Goal: Task Accomplishment & Management: Manage account settings

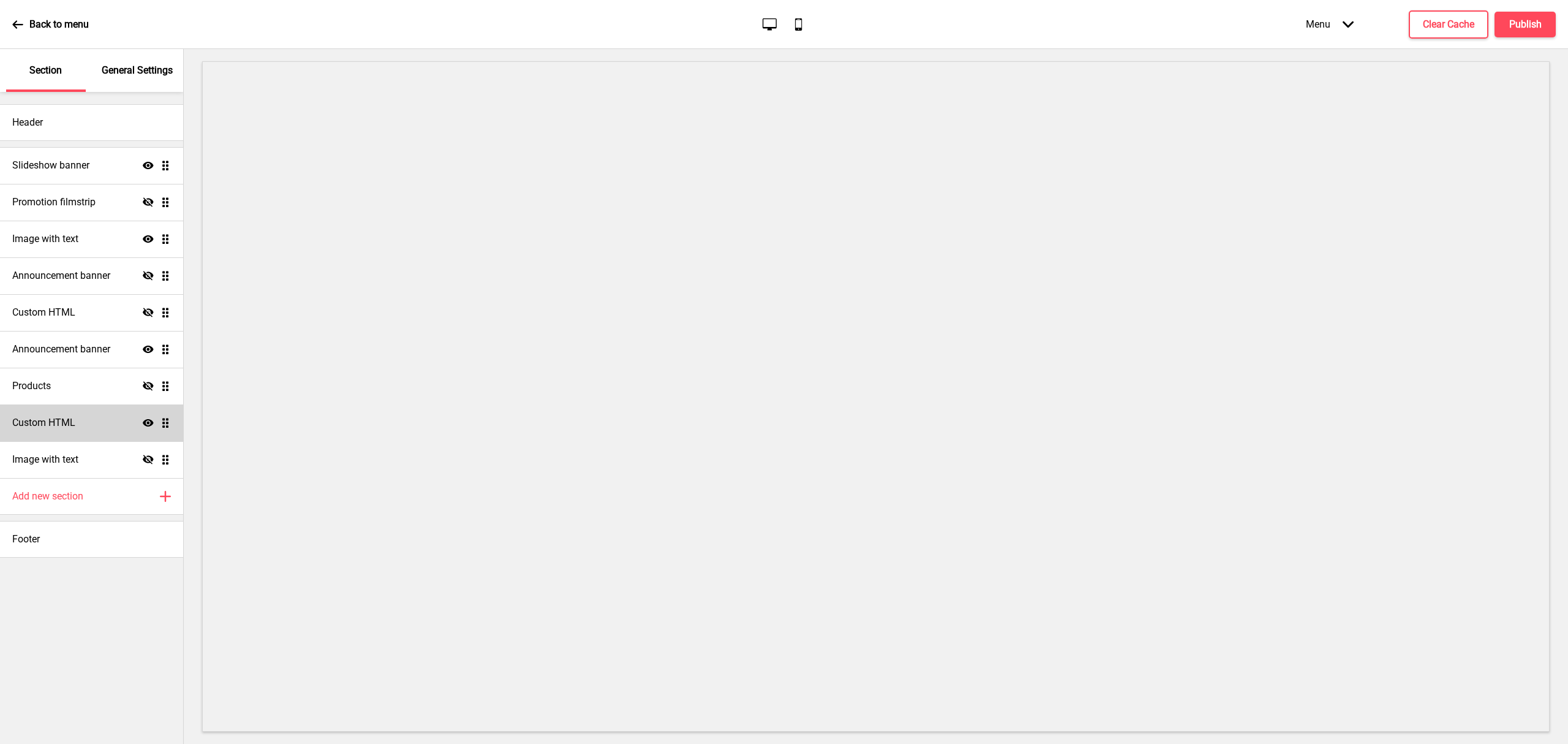
click at [94, 430] on div "Custom HTML Show Drag" at bounding box center [91, 422] width 183 height 36
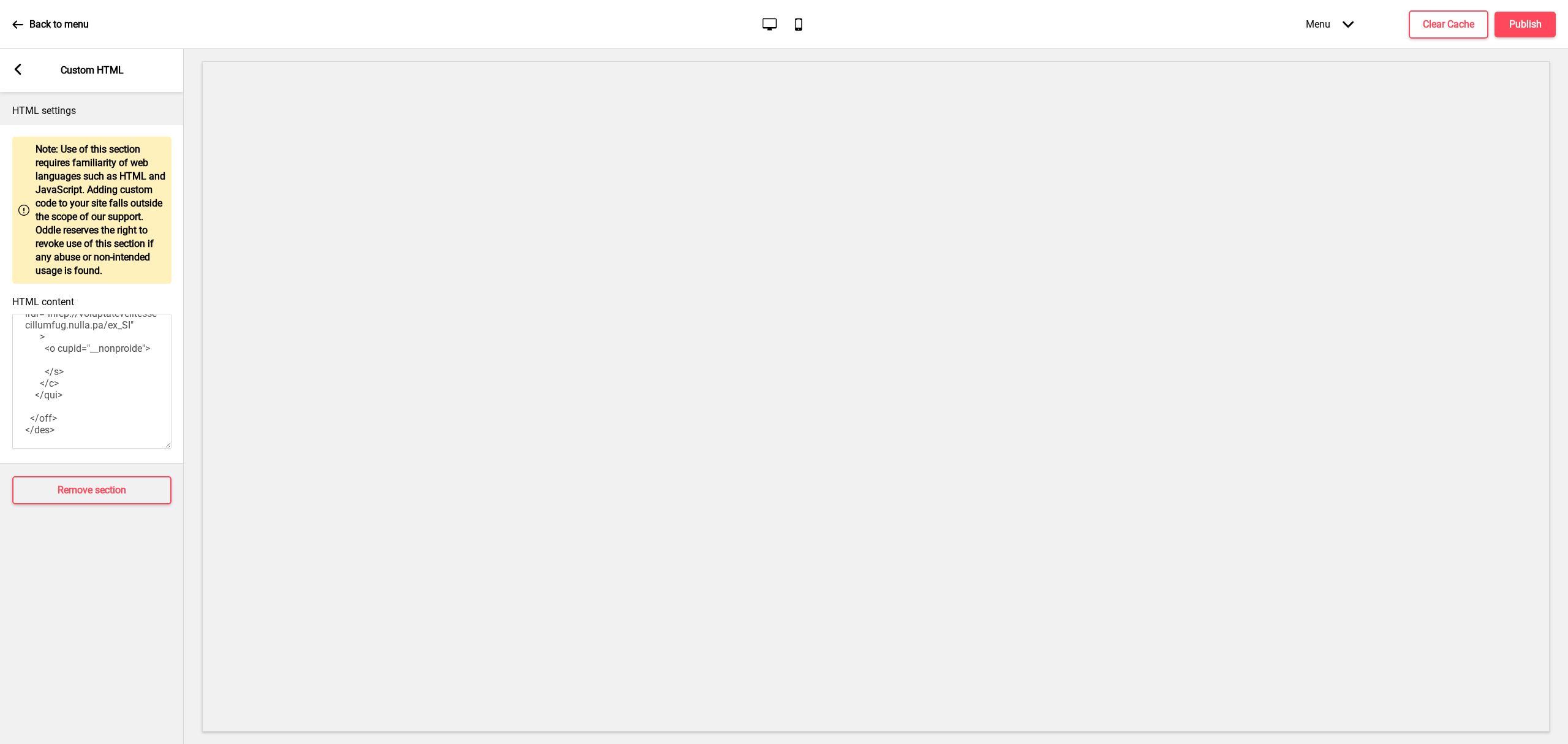
scroll to position [2313, 0]
click at [105, 403] on textarea "HTML content" at bounding box center [92, 381] width 159 height 135
type textarea "<style> .__container { max-width: 1200px; margin: 0 auto; text-align: center; }…"
click at [1515, 24] on h4 "Publish" at bounding box center [1525, 25] width 33 height 14
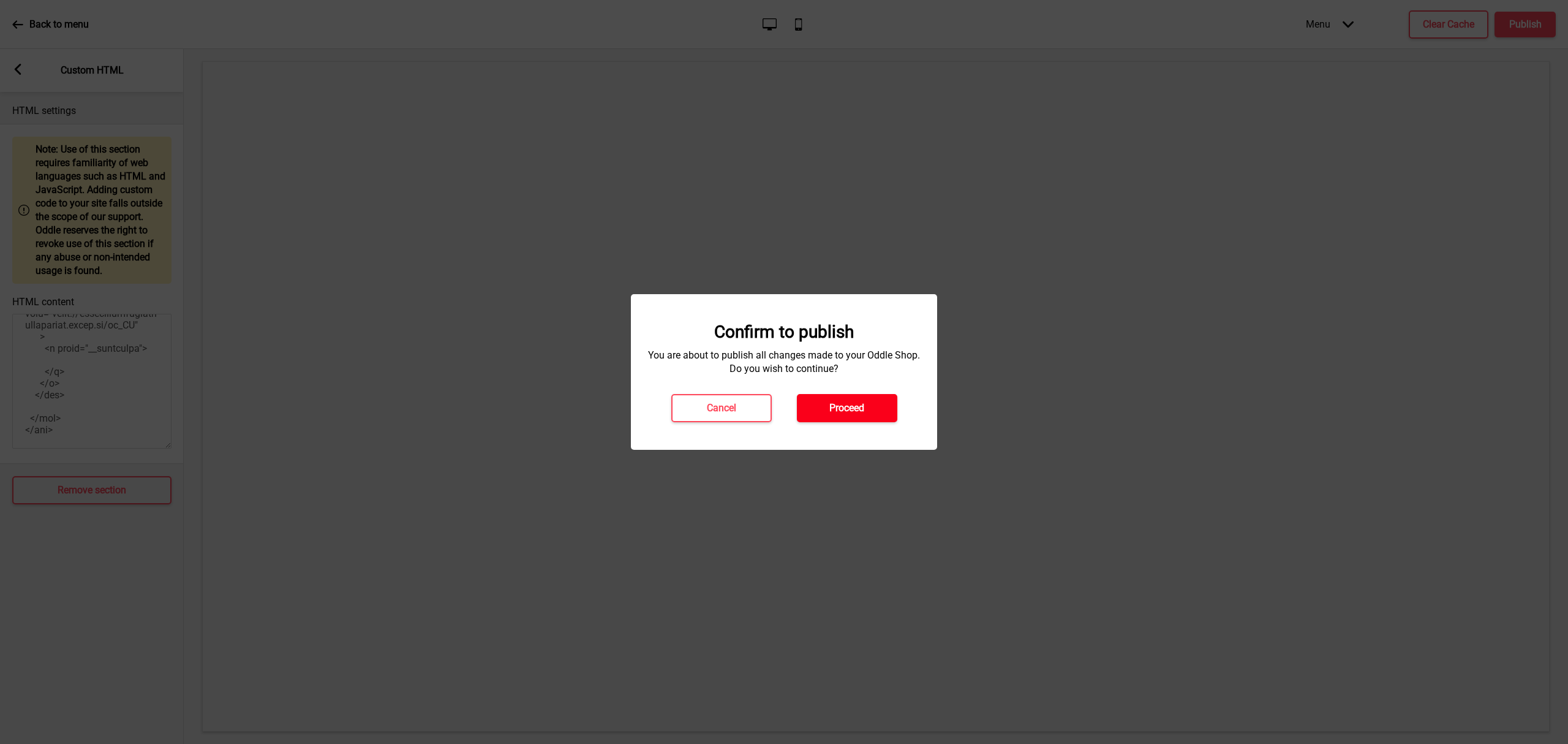
click at [855, 408] on h4 "Proceed" at bounding box center [847, 408] width 35 height 14
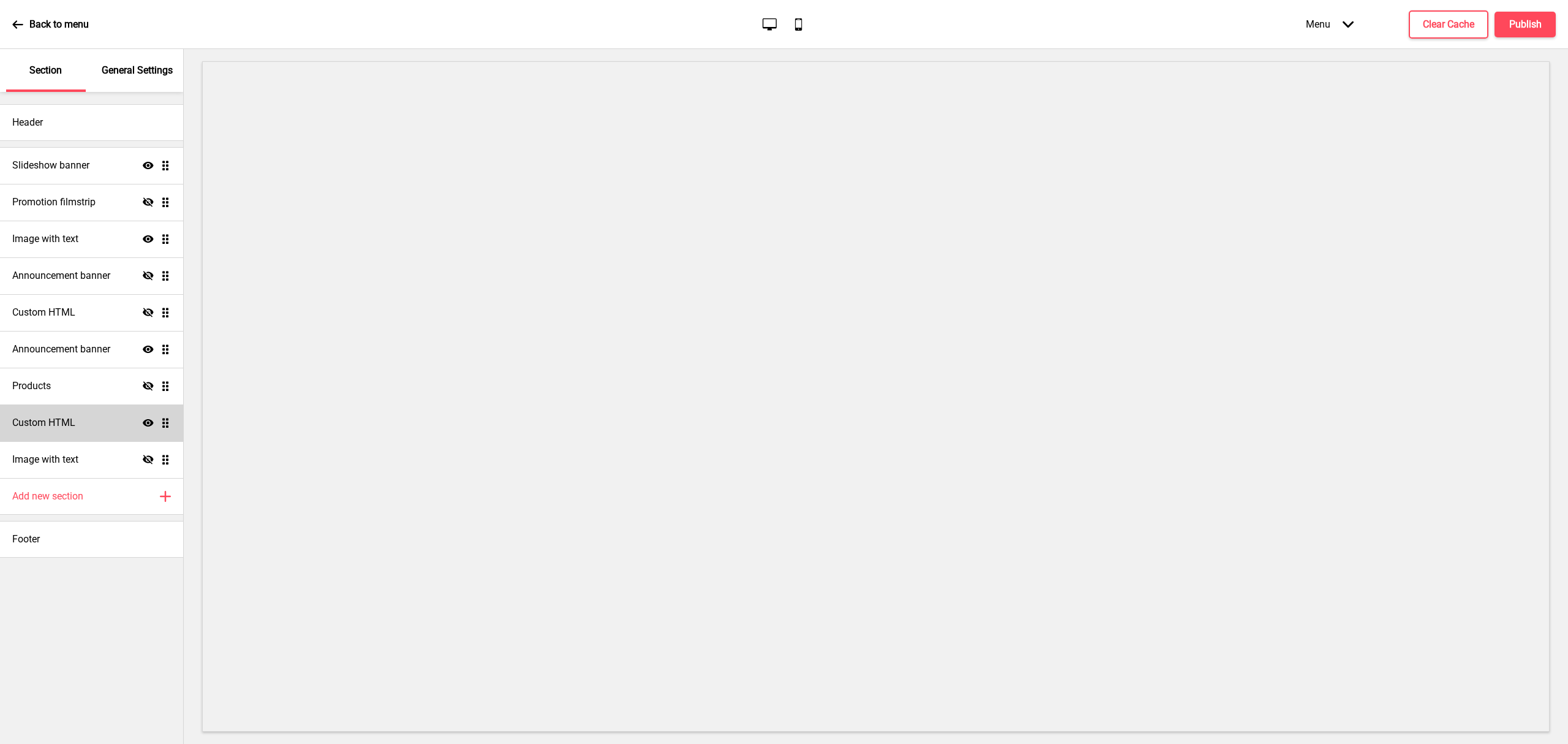
click at [97, 417] on div "Custom HTML Show Drag" at bounding box center [91, 422] width 183 height 36
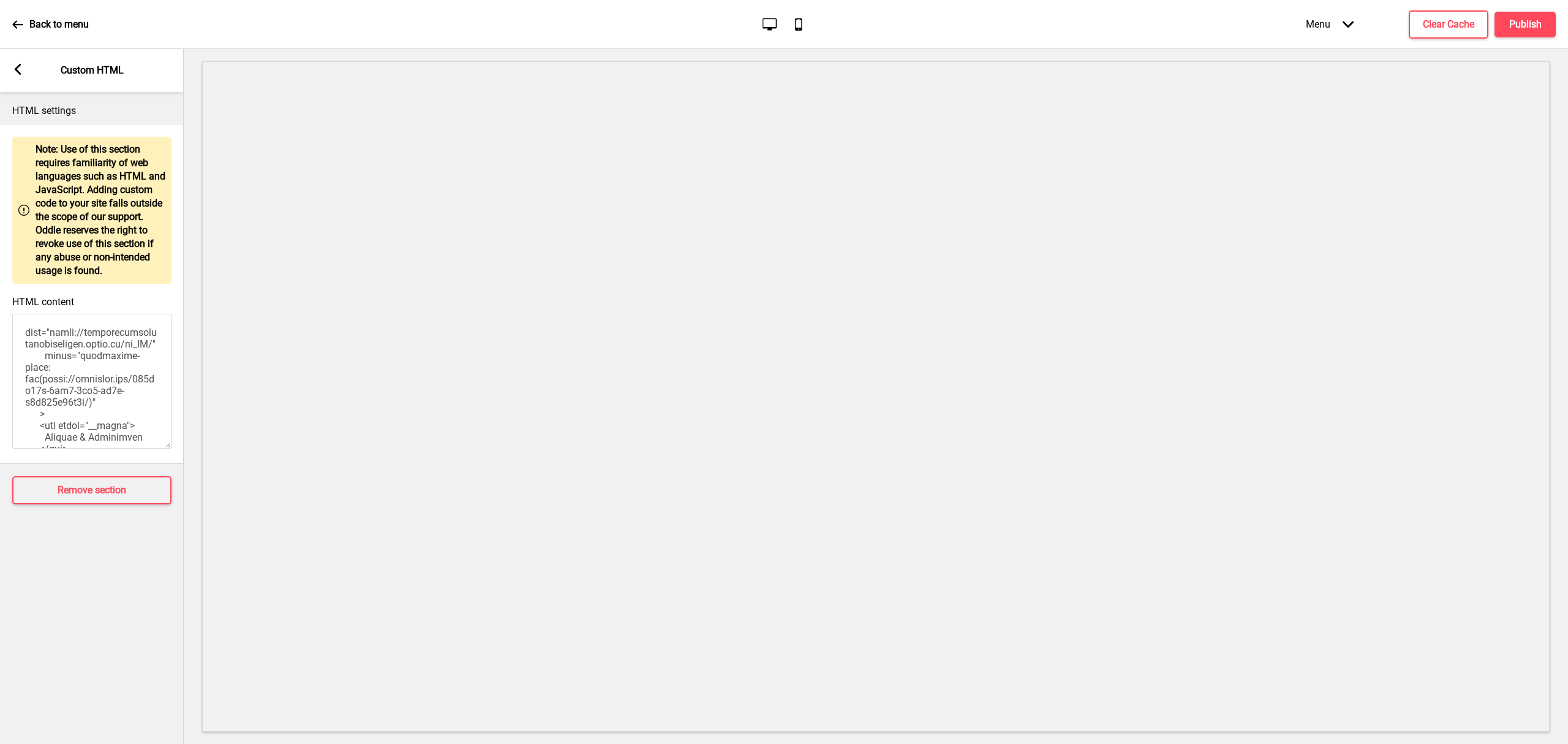
scroll to position [1836, 0]
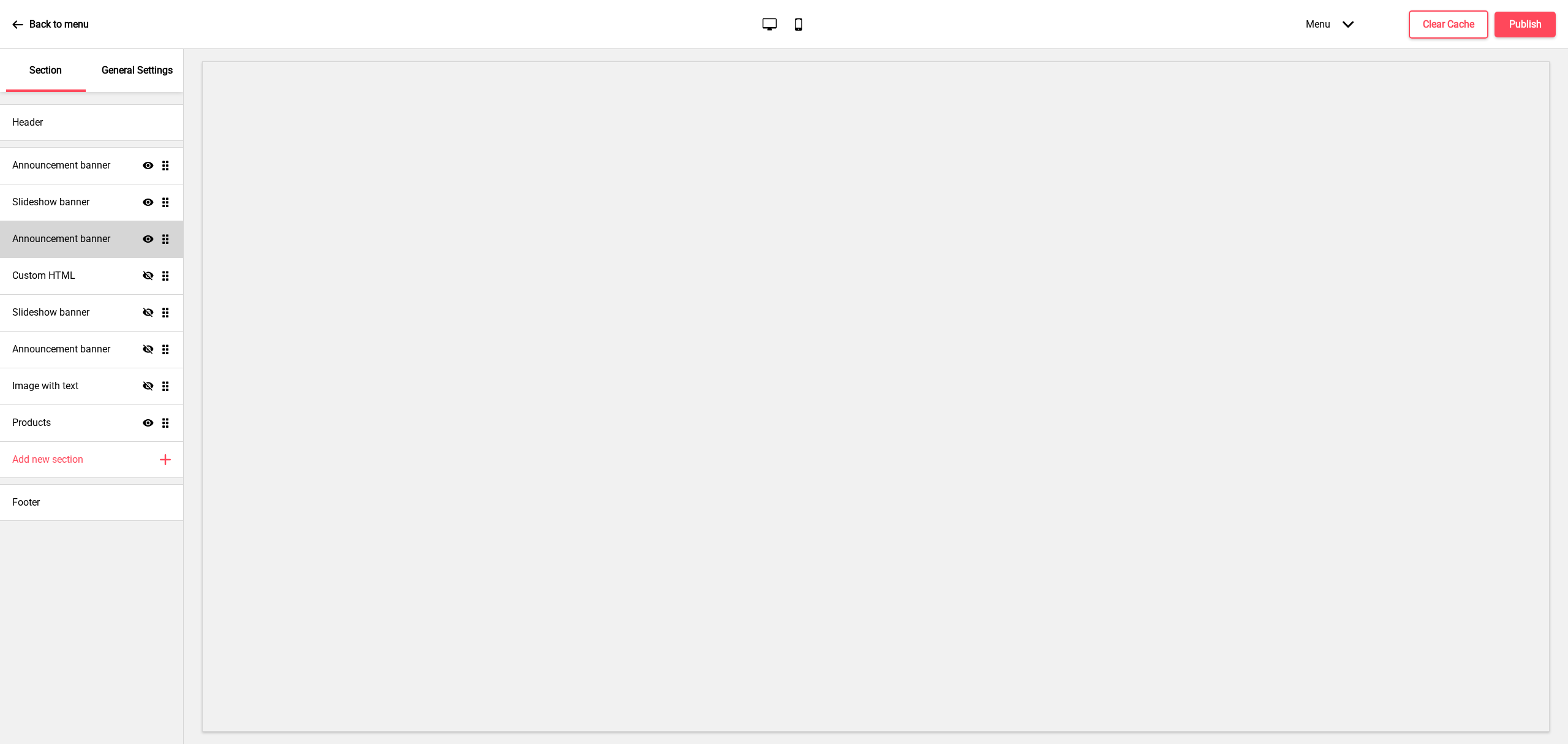
click at [74, 234] on h4 "Announcement banner" at bounding box center [61, 239] width 98 height 14
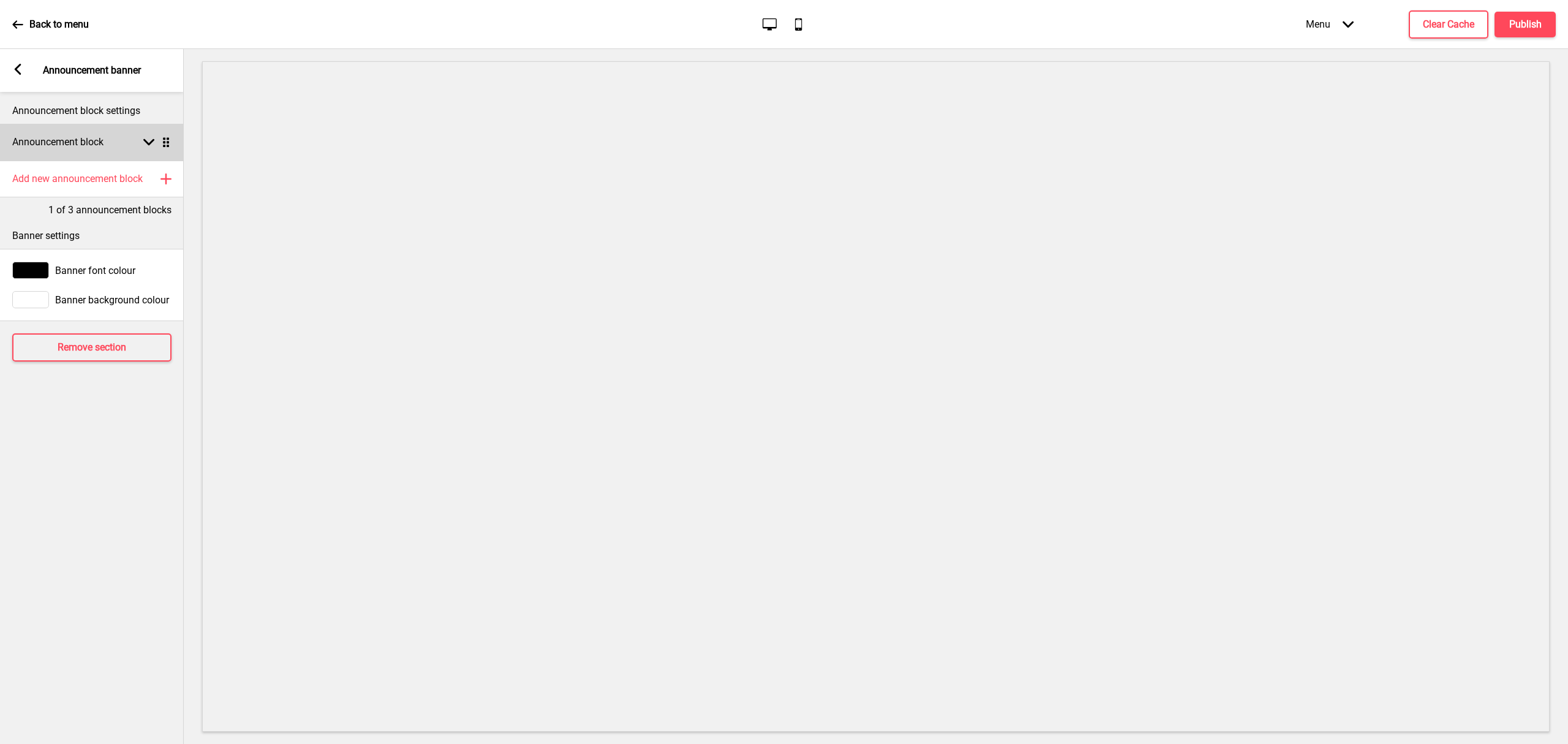
click at [147, 147] on rect at bounding box center [149, 142] width 11 height 11
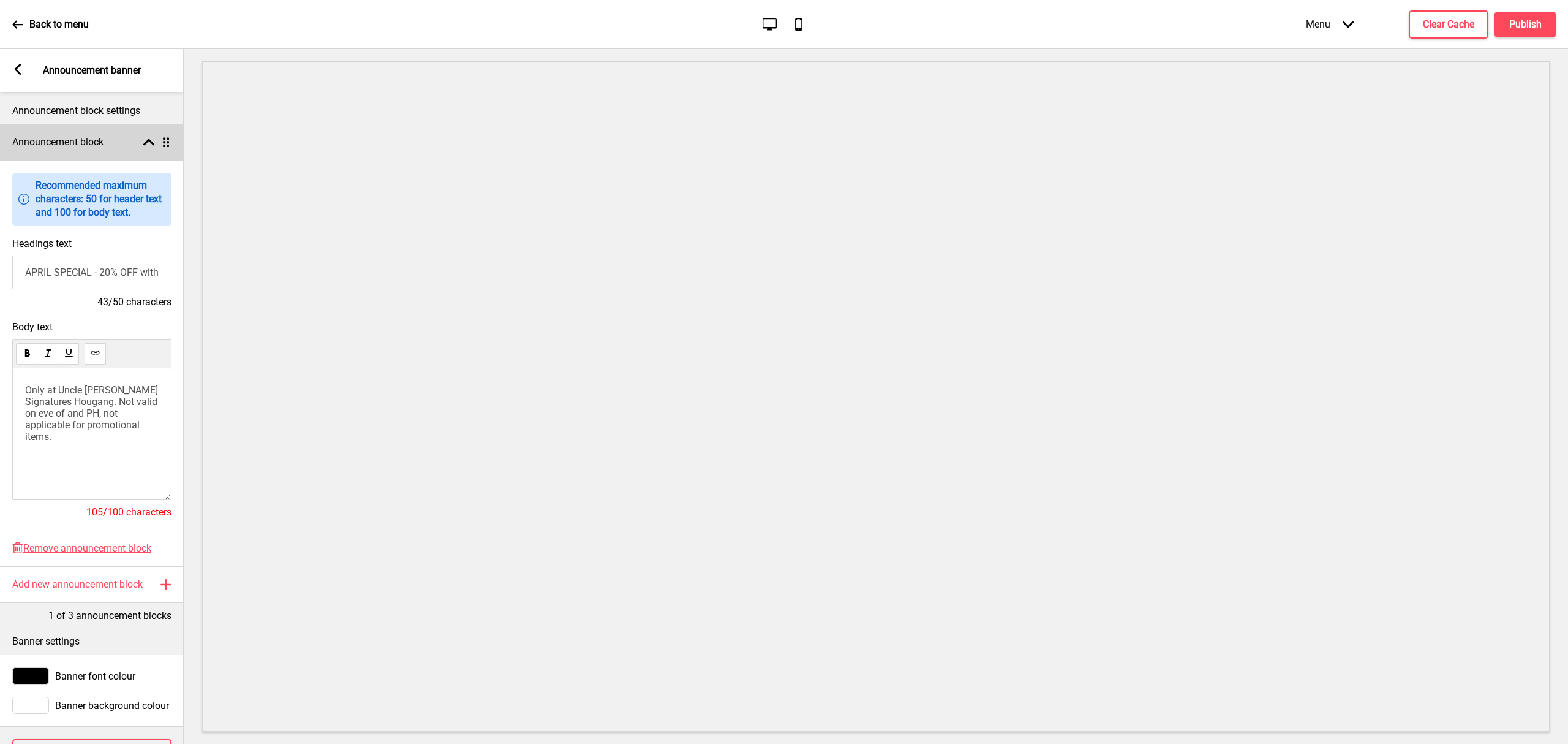
click at [152, 139] on rect at bounding box center [149, 142] width 11 height 11
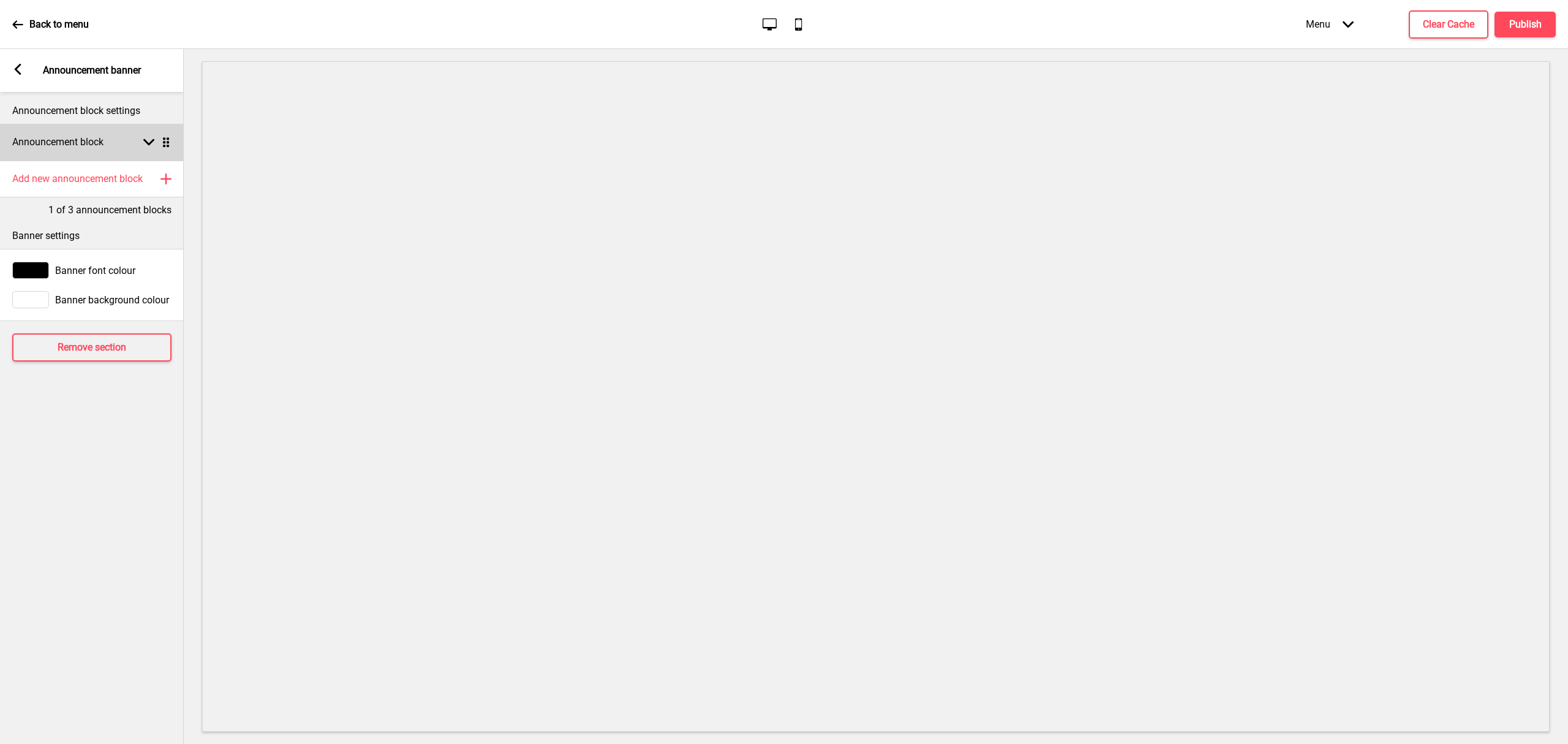
click at [146, 142] on icon at bounding box center [149, 142] width 11 height 7
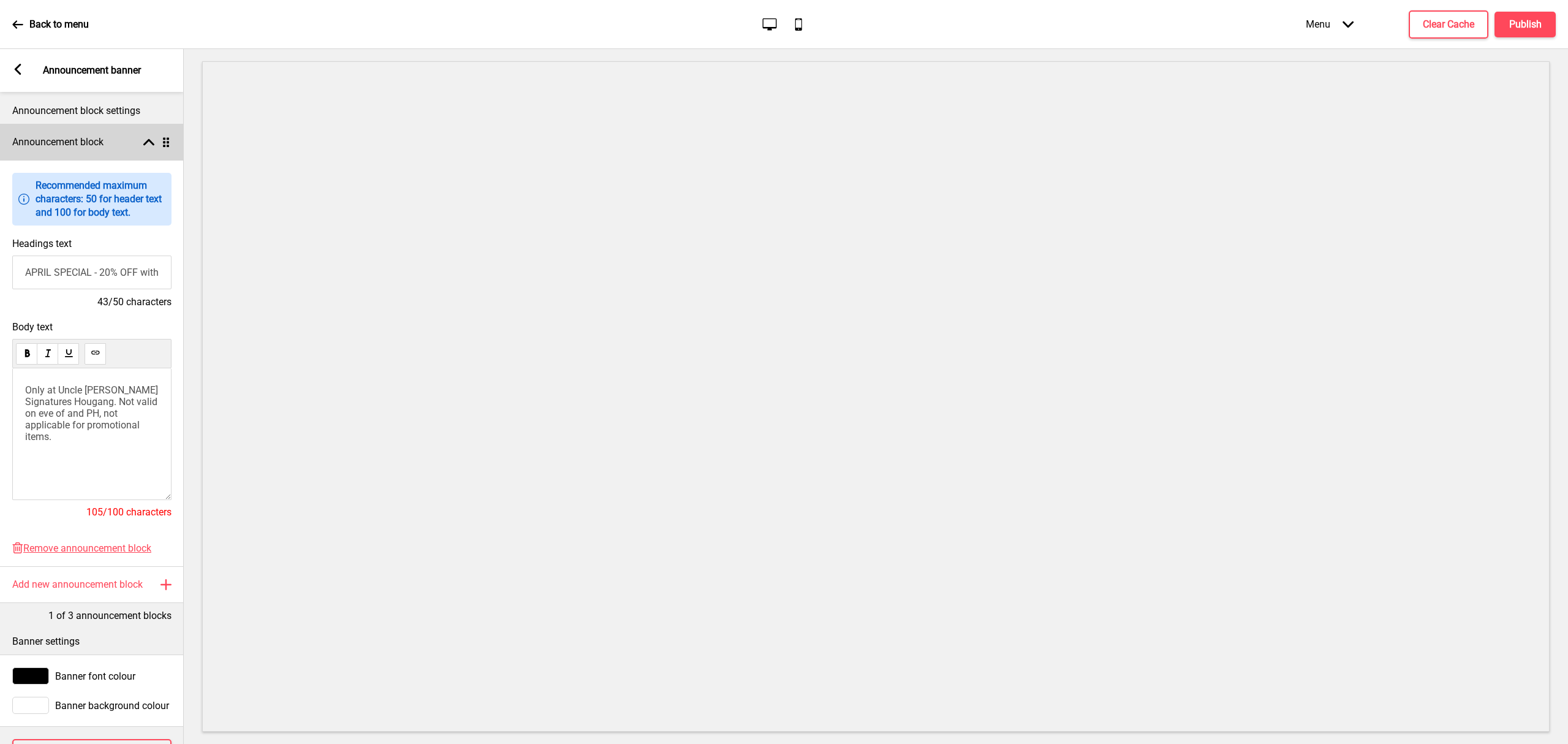
click at [150, 140] on icon at bounding box center [149, 142] width 11 height 7
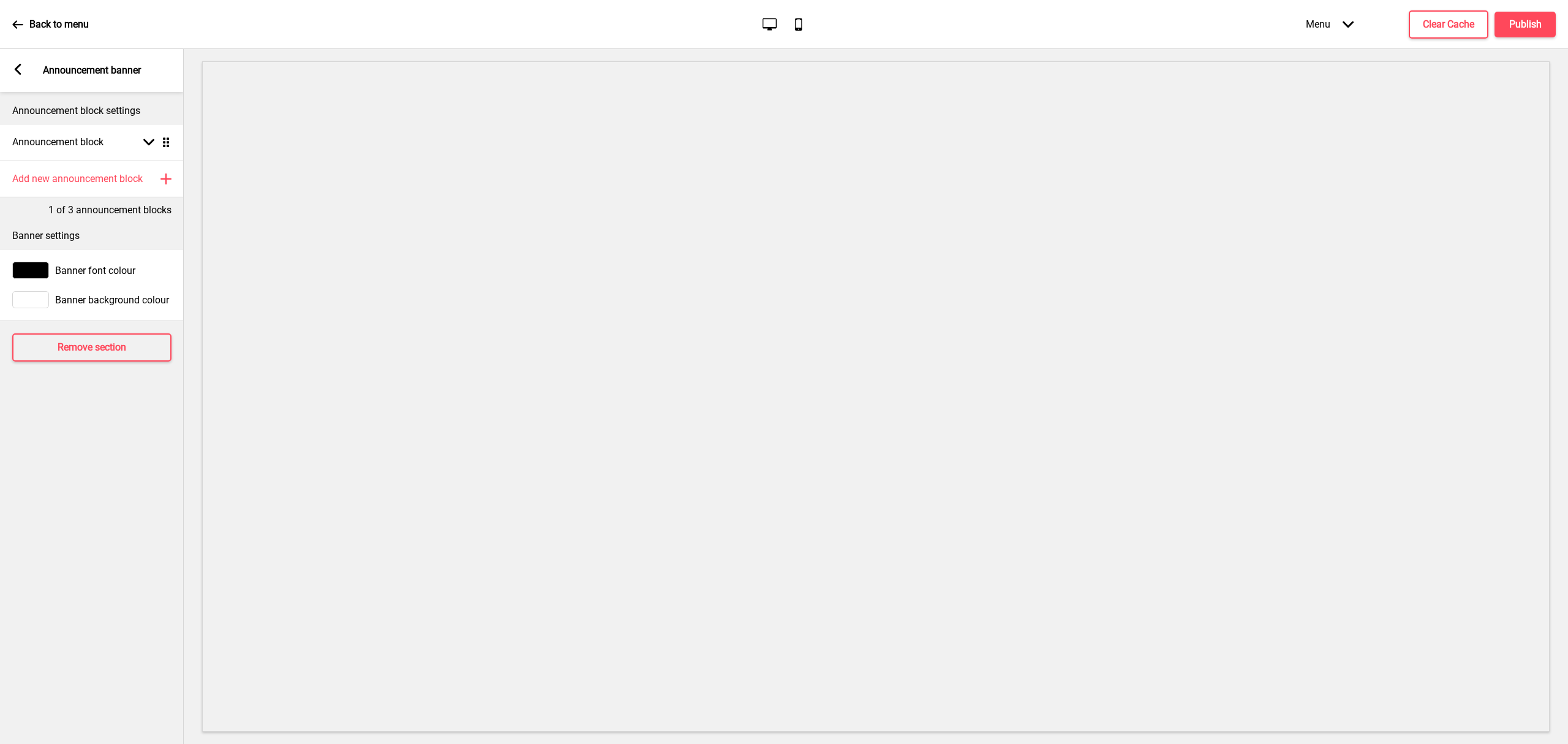
click at [13, 64] on rect at bounding box center [18, 69] width 11 height 11
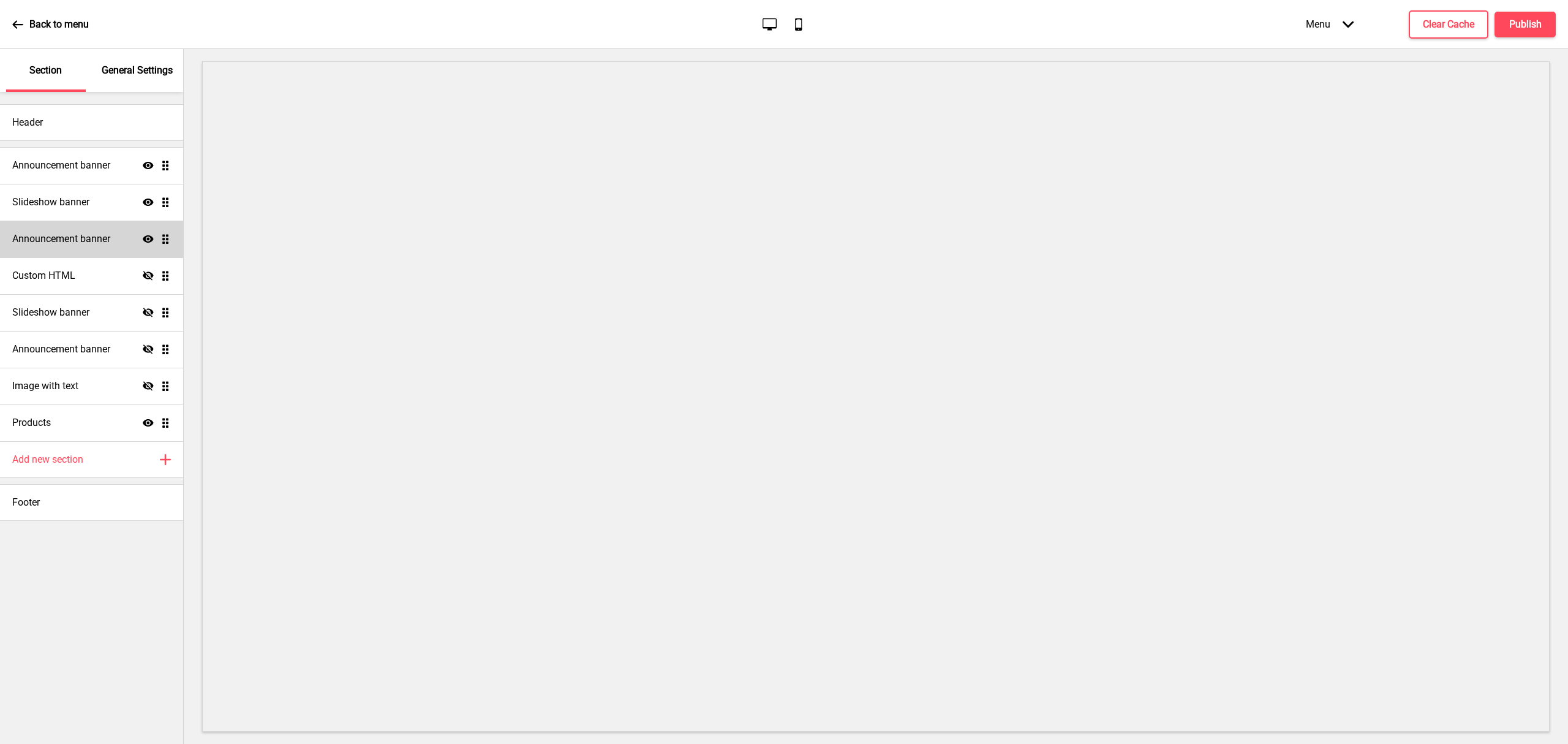
click at [147, 242] on icon "Show" at bounding box center [148, 239] width 11 height 11
click at [1542, 30] on button "Publish" at bounding box center [1525, 25] width 61 height 26
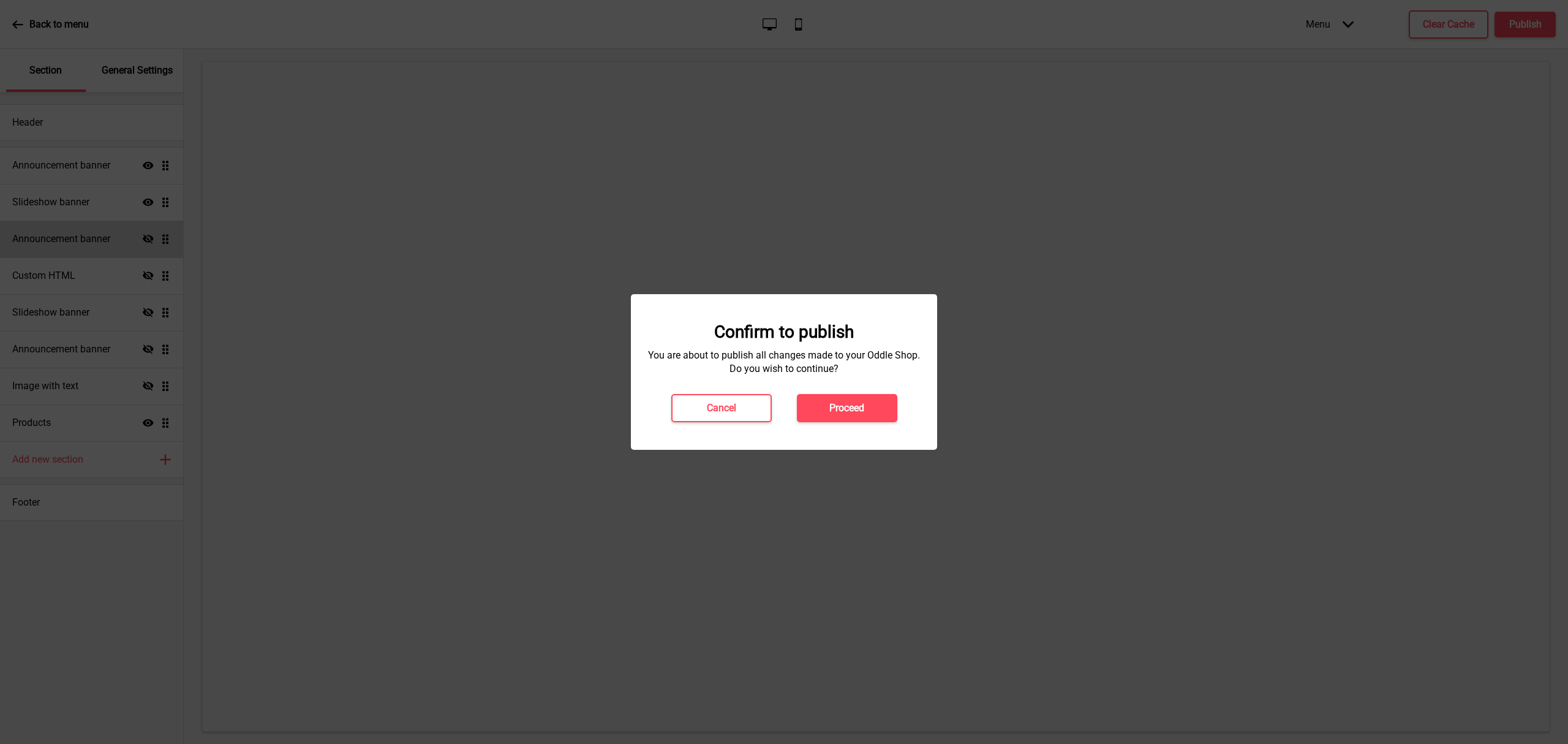
click at [868, 415] on button "Proceed" at bounding box center [847, 408] width 101 height 28
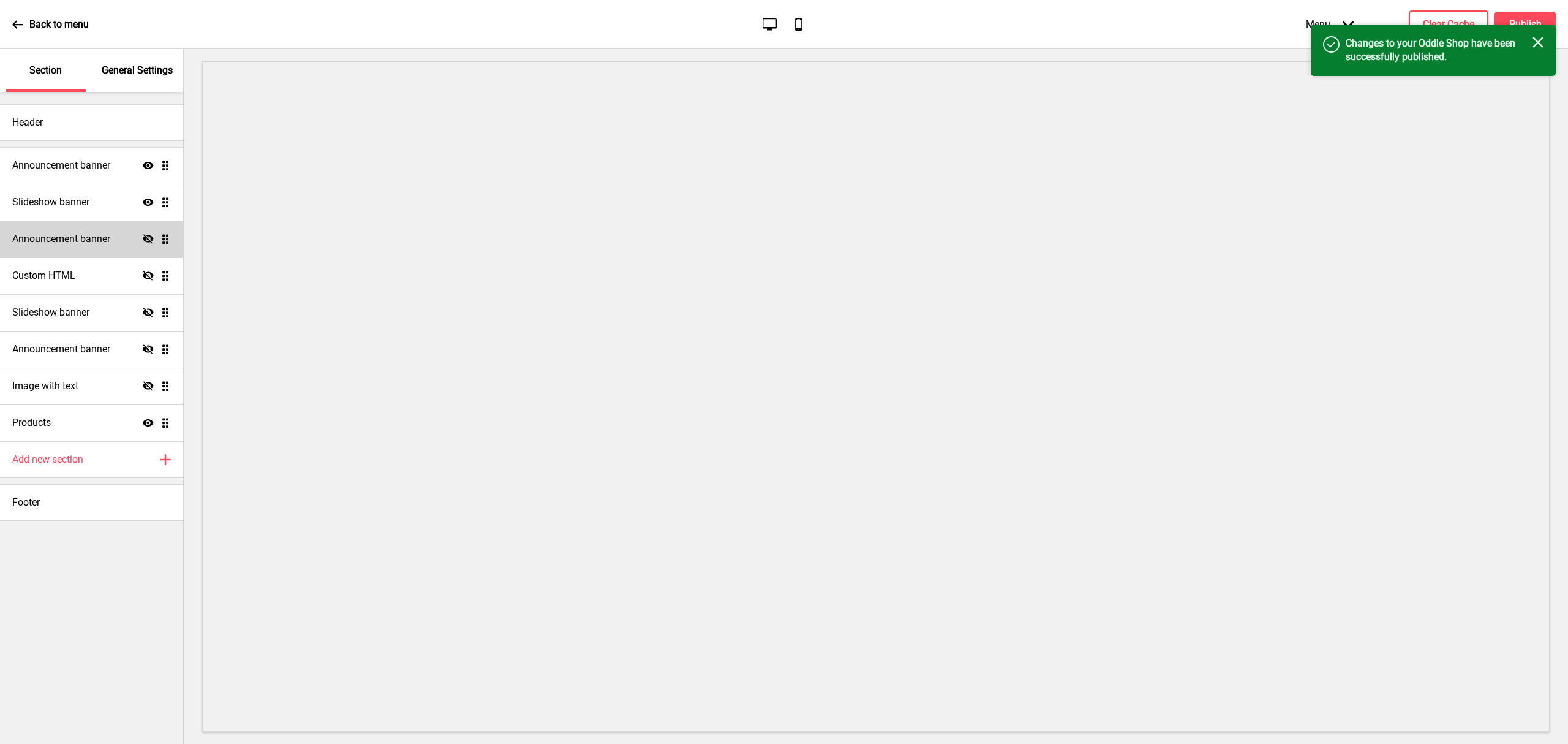
click at [39, 15] on div "Back to menu" at bounding box center [51, 25] width 77 height 33
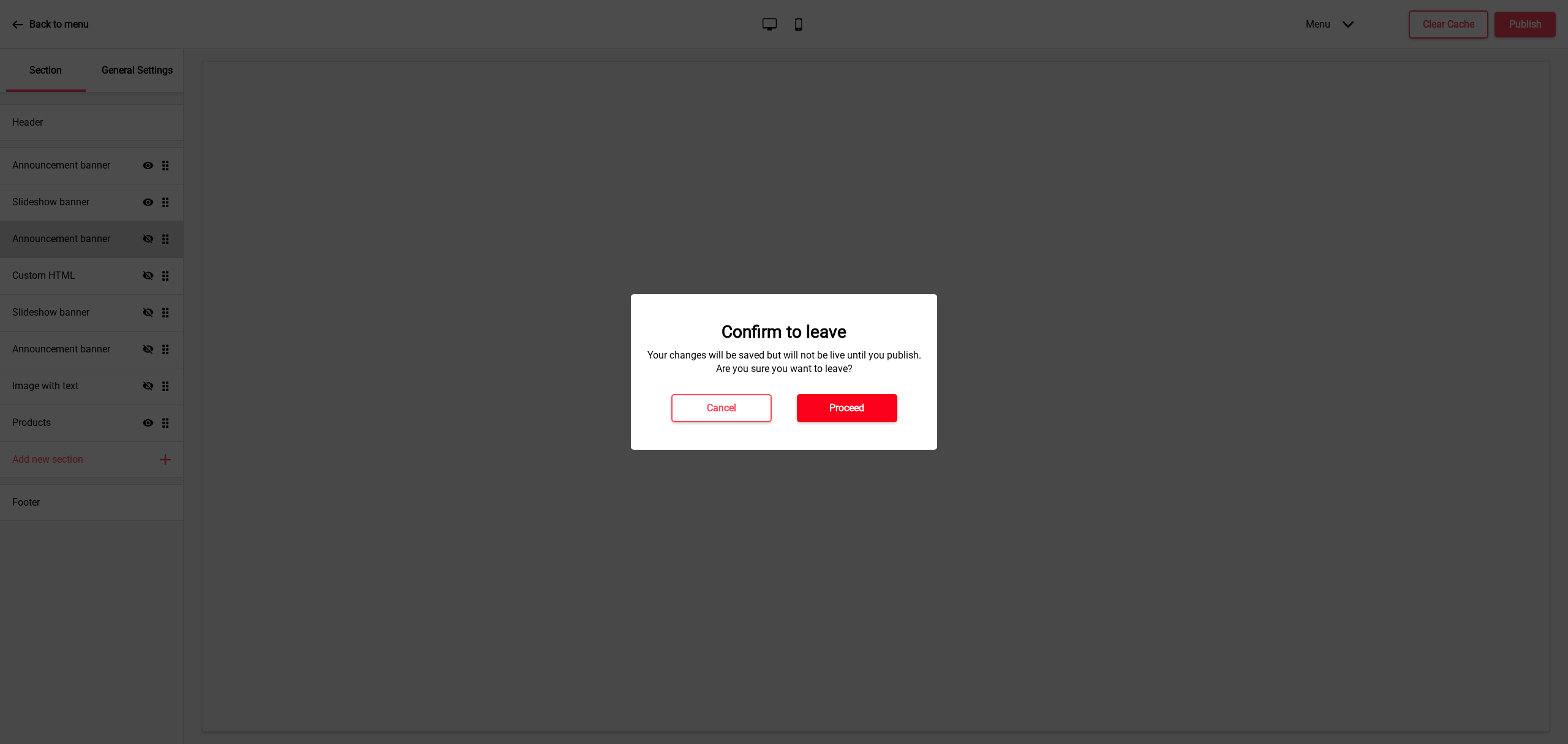
click at [850, 414] on h4 "Proceed" at bounding box center [847, 408] width 35 height 14
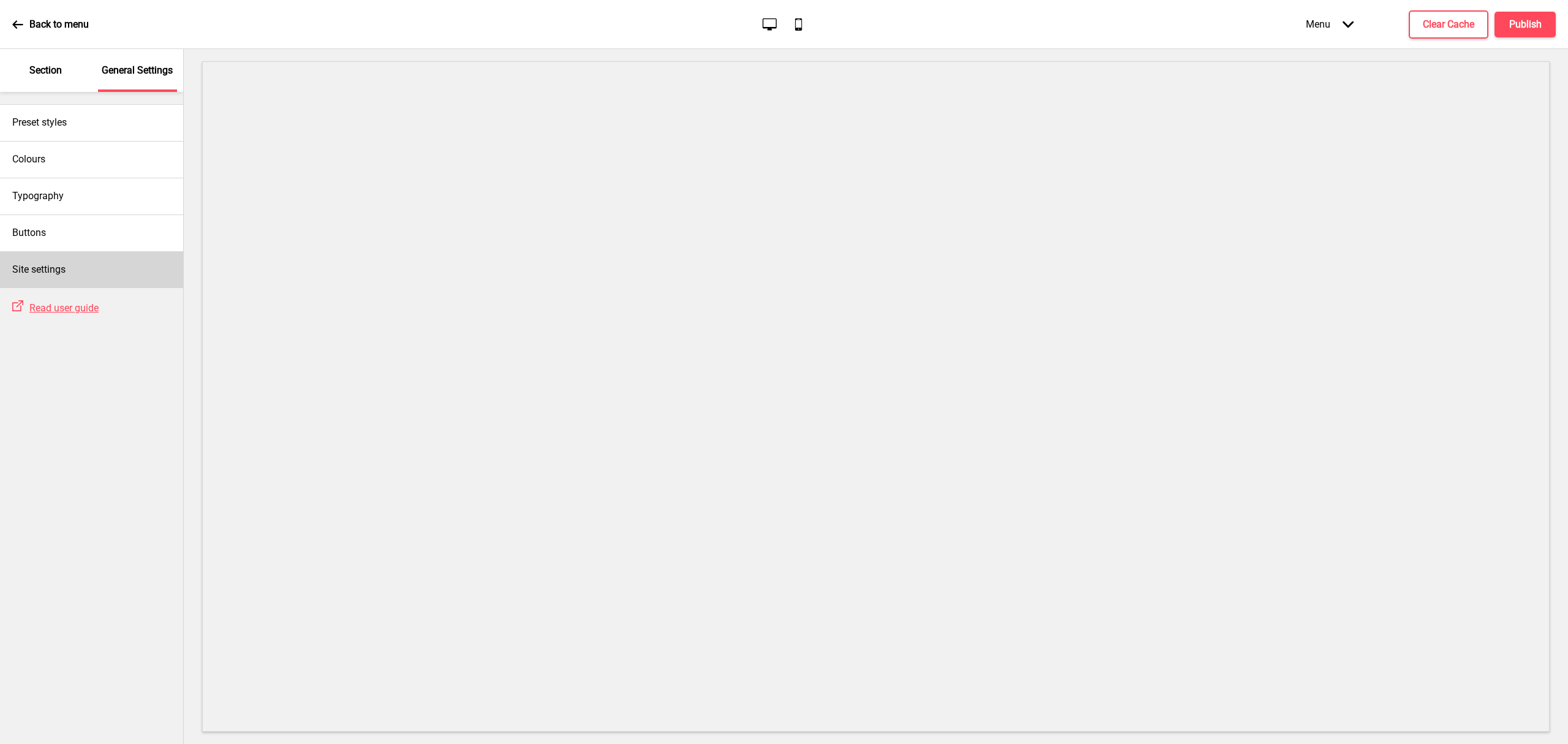
click at [97, 270] on div "Site settings" at bounding box center [91, 269] width 183 height 36
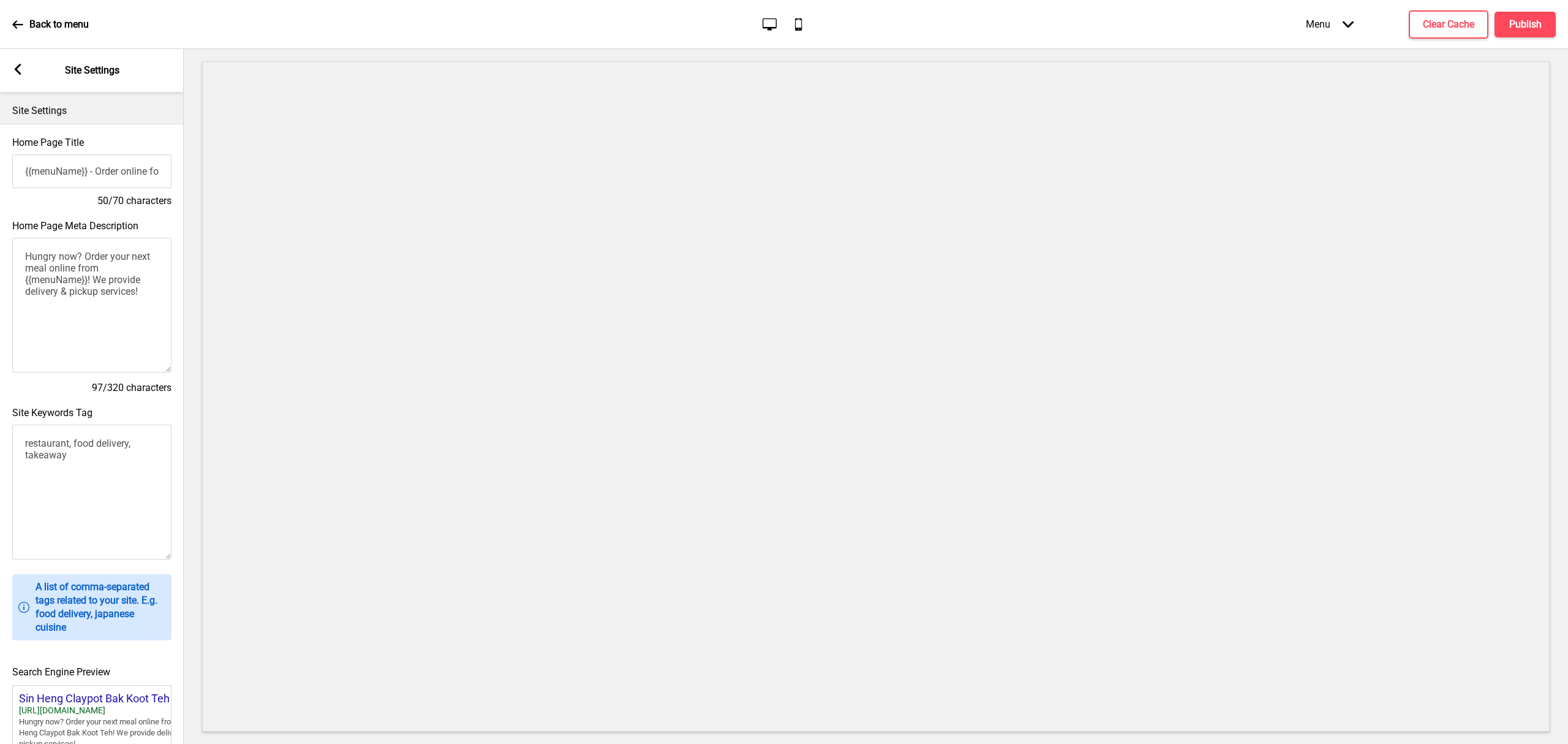
drag, startPoint x: 151, startPoint y: 217, endPoint x: -83, endPoint y: 64, distance: 279.6
click at [0, 64] on html "Back to menu Desktop Mobile Menu Arrow down Product Page Store Information Chec…" at bounding box center [784, 372] width 1568 height 744
click at [101, 167] on input "{{menuName}} - Order online for delivery & pickup!" at bounding box center [91, 171] width 159 height 34
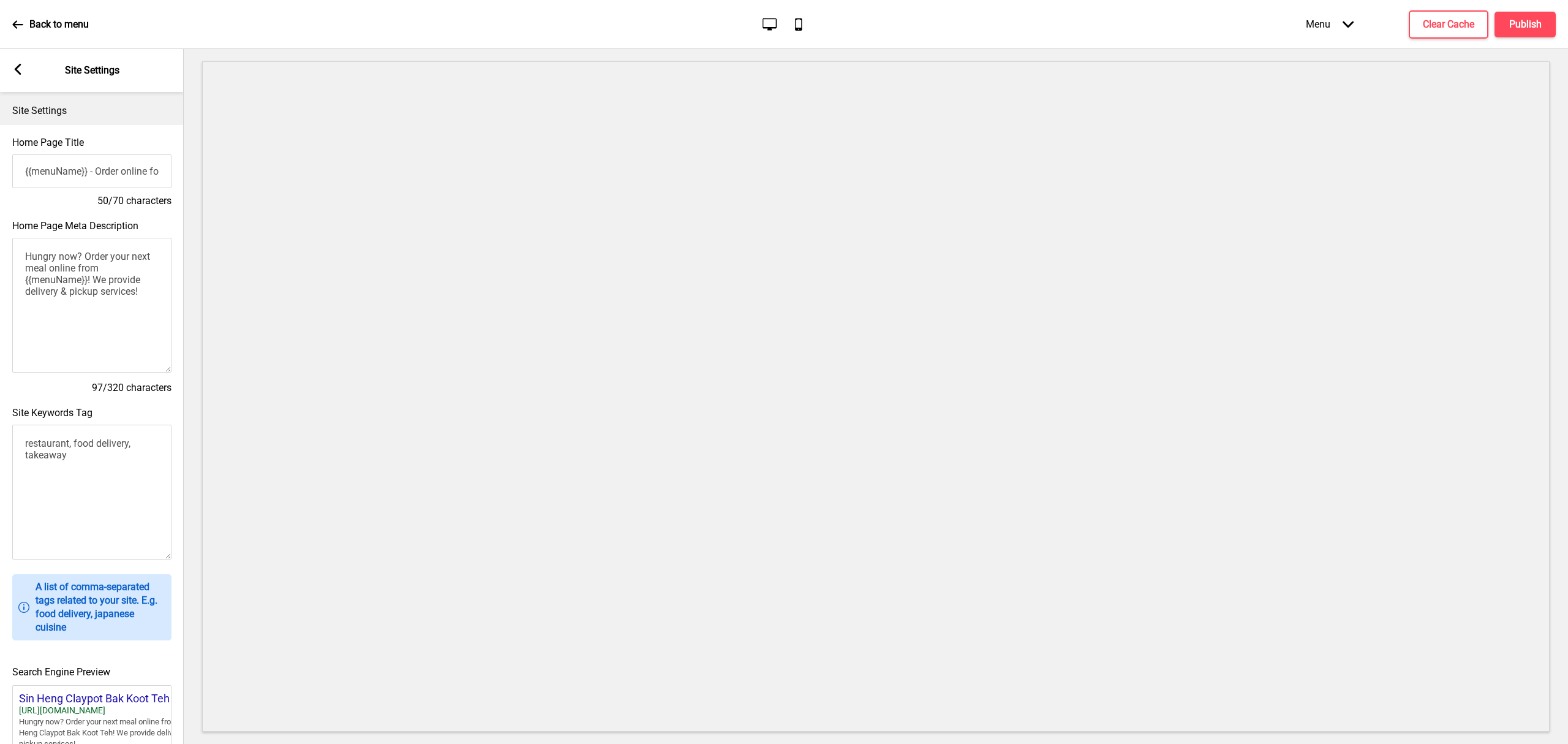
drag, startPoint x: 106, startPoint y: 290, endPoint x: -28, endPoint y: 220, distance: 151.2
click at [0, 220] on html "Back to menu Desktop Mobile Menu Arrow down Product Page Store Information Chec…" at bounding box center [784, 372] width 1568 height 744
drag, startPoint x: 96, startPoint y: 471, endPoint x: -124, endPoint y: 337, distance: 257.6
click at [0, 337] on html "Back to menu Desktop Mobile Menu Arrow down Product Page Store Information Chec…" at bounding box center [784, 372] width 1568 height 744
click at [82, 468] on textarea "restaurant, food delivery, takeaway" at bounding box center [92, 492] width 159 height 135
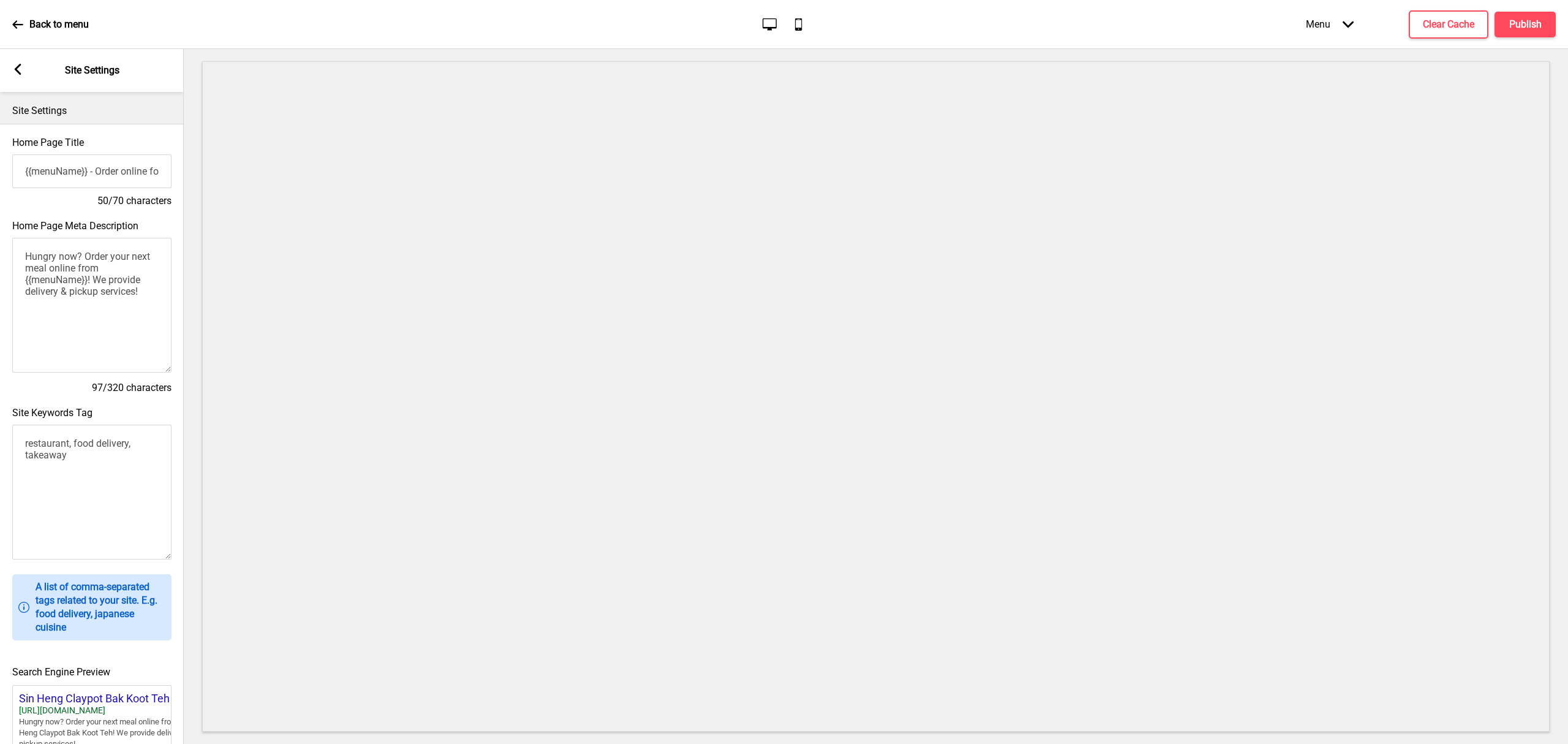
drag, startPoint x: -9, startPoint y: 438, endPoint x: -179, endPoint y: 319, distance: 207.5
click at [0, 319] on html "Back to menu Desktop Mobile Menu Arrow down Product Page Store Information Chec…" at bounding box center [784, 372] width 1568 height 744
click at [112, 176] on input "{{menuName}} - Order online for delivery & pickup!" at bounding box center [91, 171] width 159 height 34
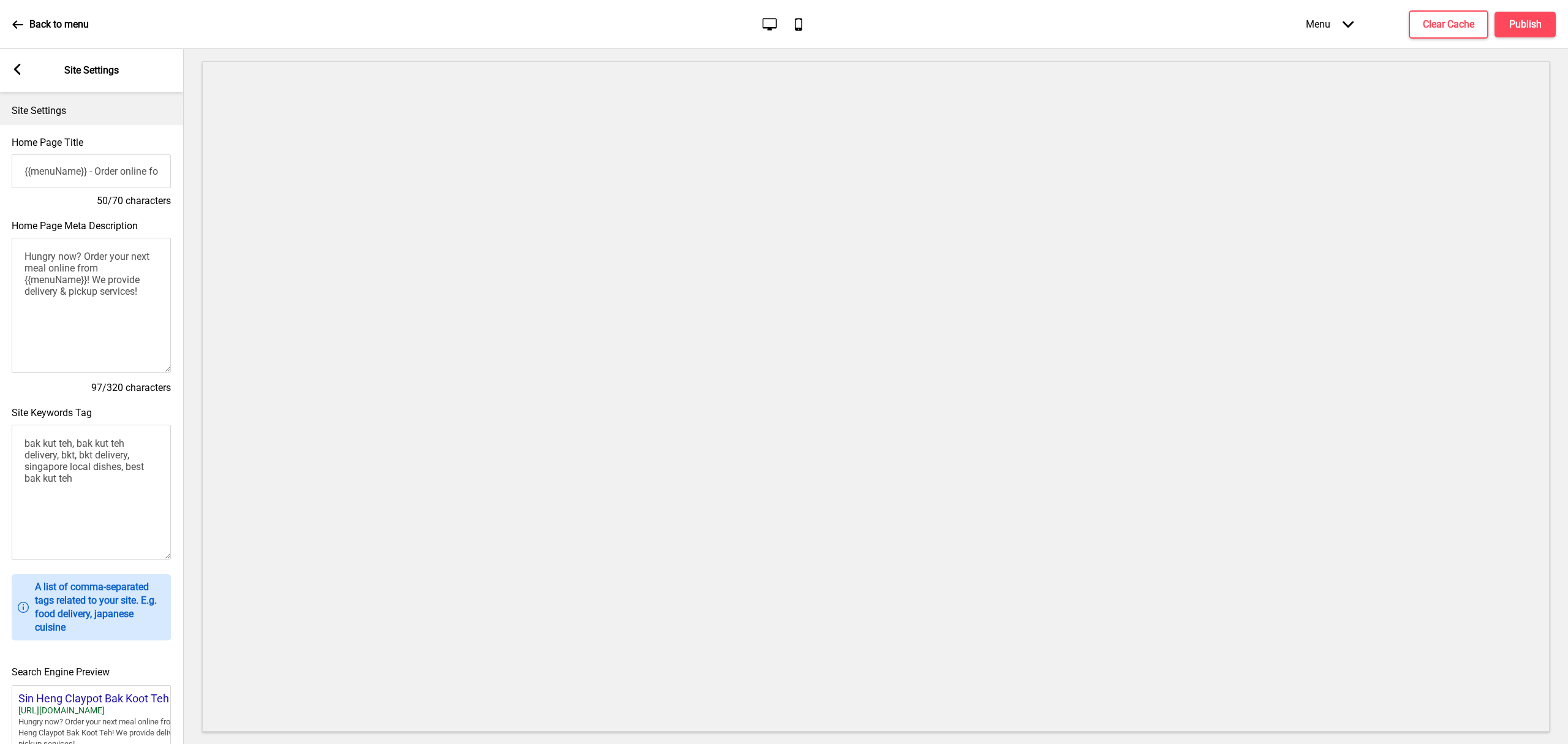
click at [114, 494] on textarea "bak kut teh, bak kut teh delivery, bkt, bkt delivery, singapore local dishes, b…" at bounding box center [91, 492] width 159 height 135
type textarea "bak kut teh, bak kut teh delivery, bkt, bkt delivery, singapore local dishes, b…"
click at [1522, 22] on h4 "Publish" at bounding box center [1525, 25] width 33 height 14
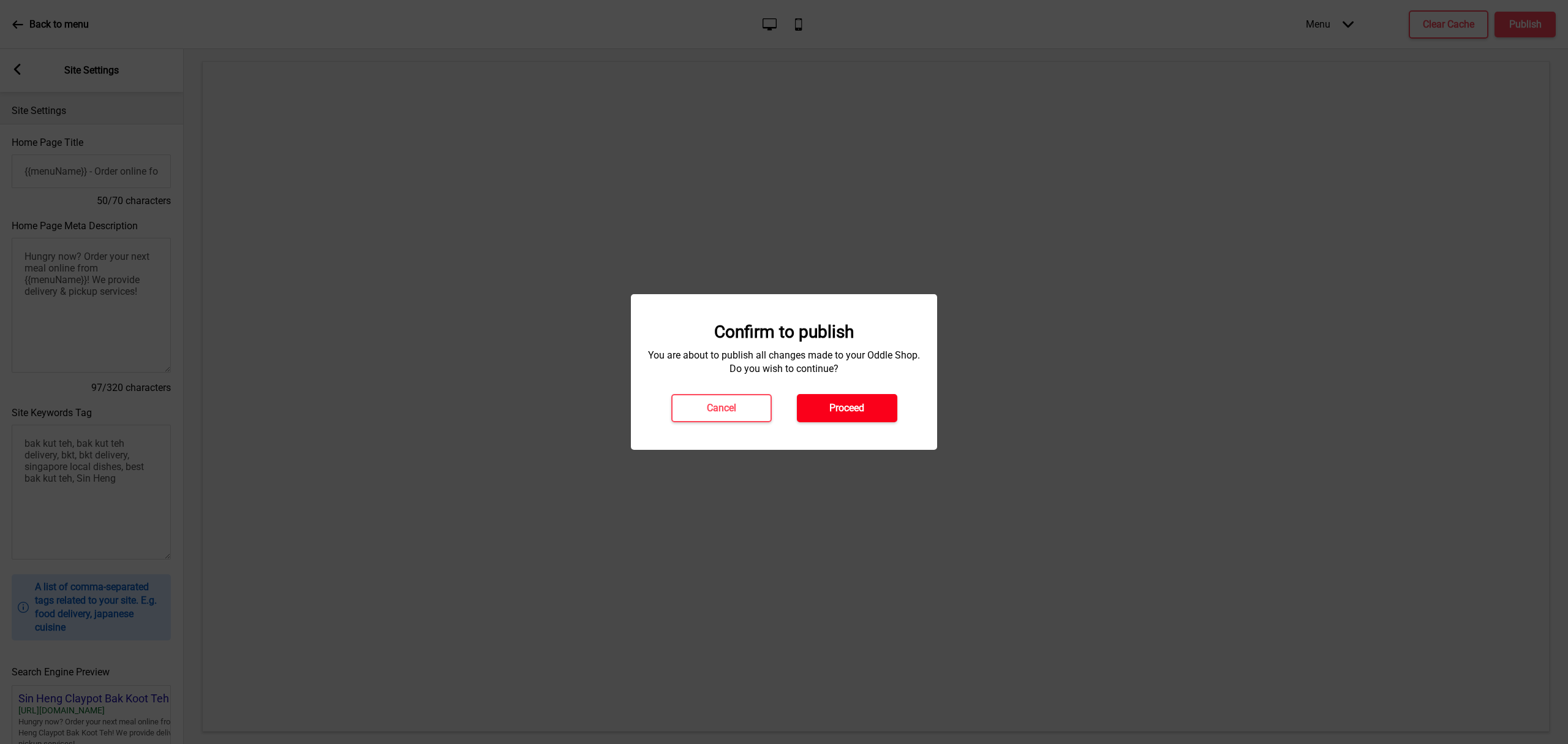
click at [829, 402] on h4 "Proceed" at bounding box center [847, 408] width 35 height 14
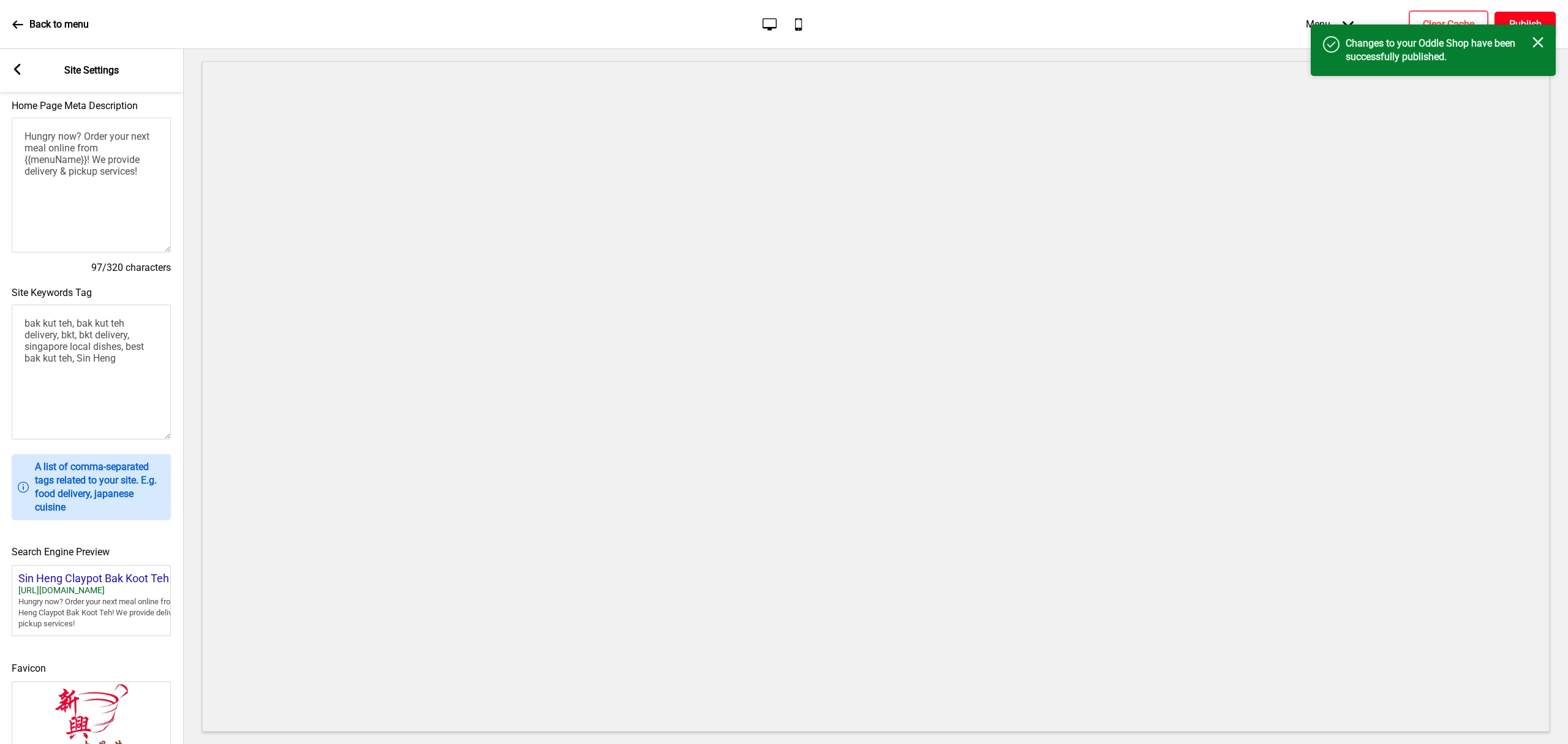
scroll to position [247, 0]
